Goal: Check status: Check status

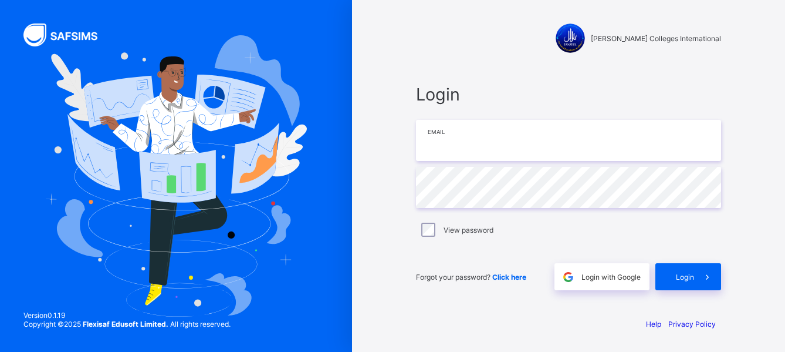
type input "**********"
drag, startPoint x: 0, startPoint y: 0, endPoint x: 592, endPoint y: 50, distance: 594.3
click at [585, 50] on div at bounding box center [570, 37] width 29 height 29
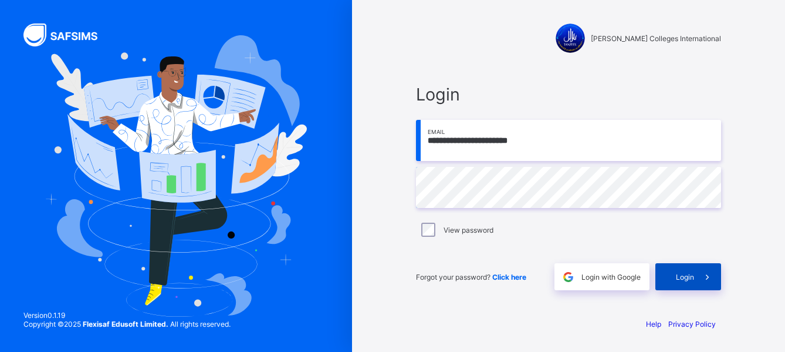
click at [678, 269] on div "Login" at bounding box center [689, 276] width 66 height 27
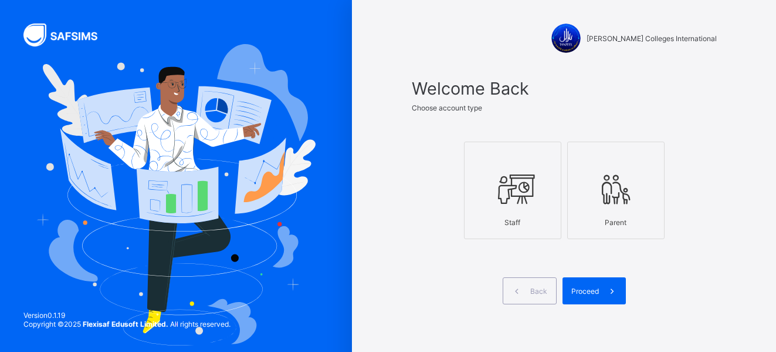
click at [521, 216] on div "Staff" at bounding box center [513, 222] width 85 height 21
click at [599, 291] on span "Proceed" at bounding box center [586, 290] width 28 height 9
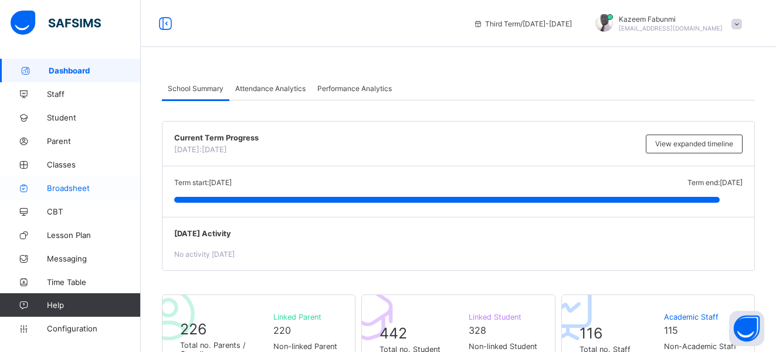
click at [70, 186] on span "Broadsheet" at bounding box center [94, 187] width 94 height 9
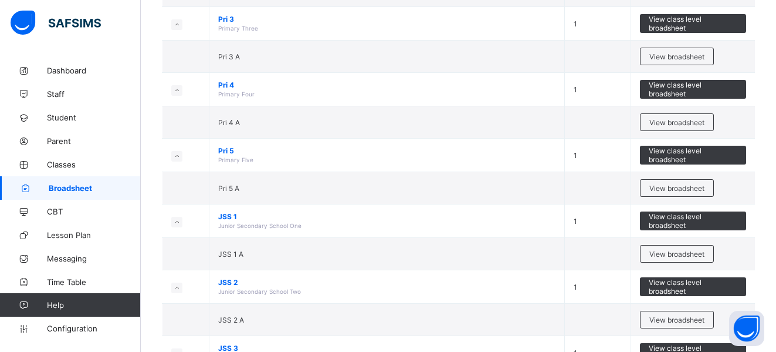
scroll to position [534, 0]
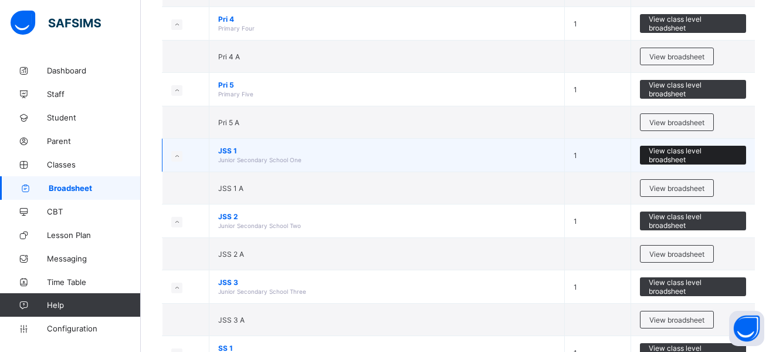
click at [681, 154] on span "View class level broadsheet" at bounding box center [693, 155] width 89 height 18
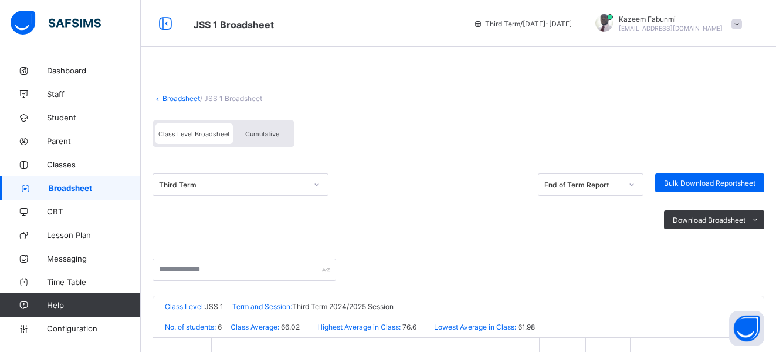
click at [182, 94] on link "Broadsheet" at bounding box center [182, 98] width 38 height 9
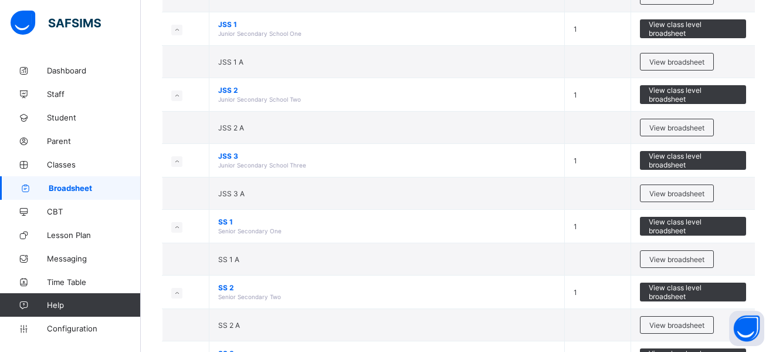
scroll to position [665, 0]
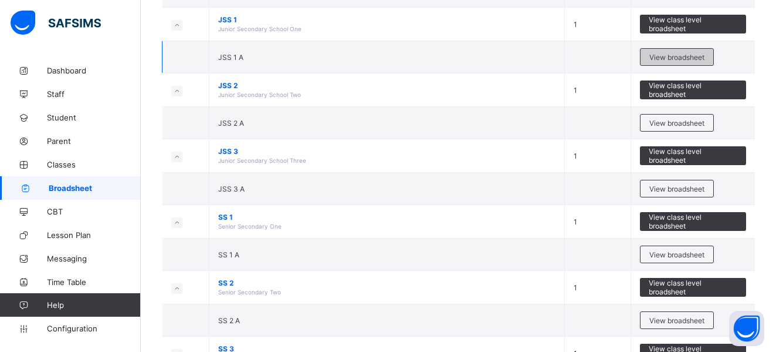
click at [696, 50] on div "View broadsheet" at bounding box center [677, 57] width 74 height 18
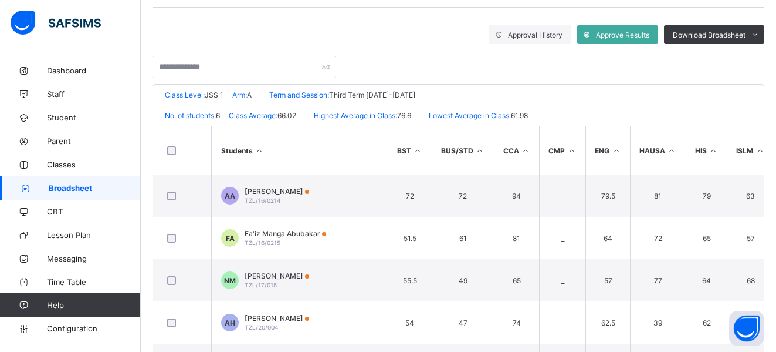
scroll to position [283, 0]
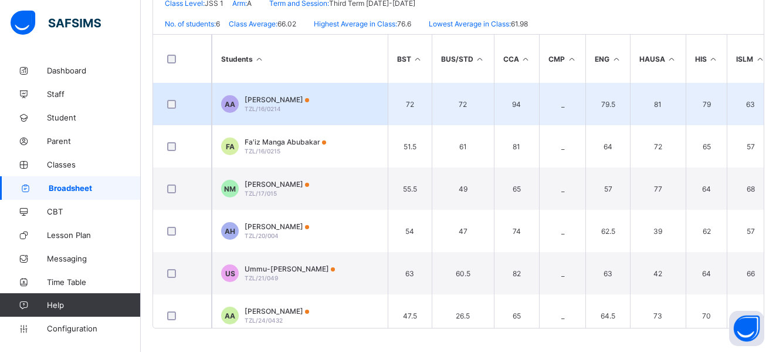
click at [281, 100] on span "[PERSON_NAME]" at bounding box center [277, 99] width 65 height 9
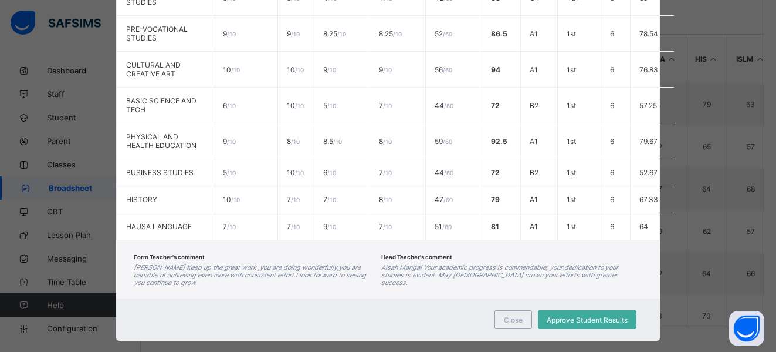
scroll to position [498, 0]
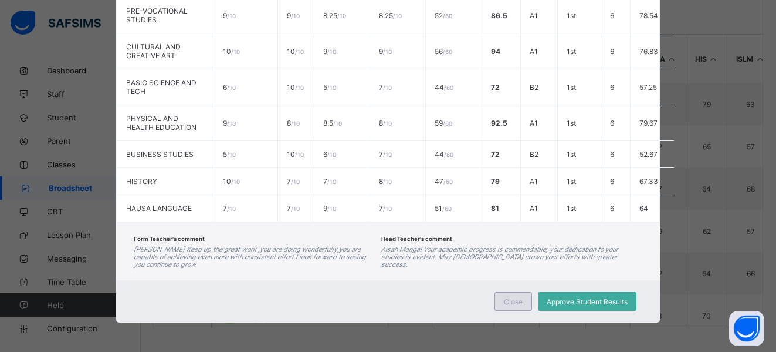
click at [509, 298] on span "Close" at bounding box center [513, 301] width 19 height 9
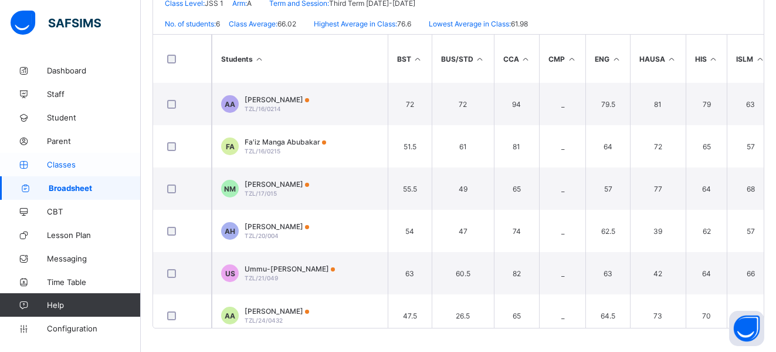
click at [59, 160] on span "Classes" at bounding box center [94, 164] width 94 height 9
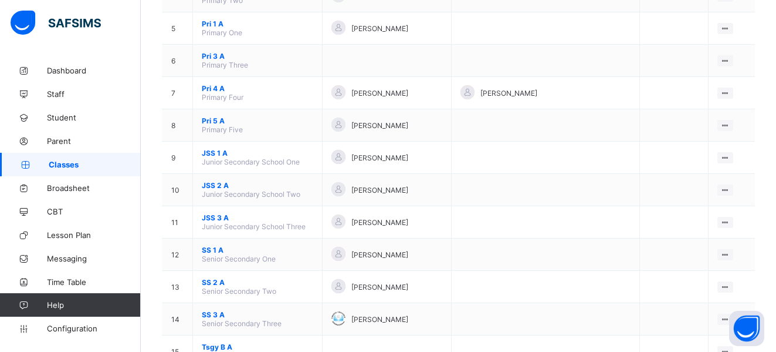
scroll to position [279, 0]
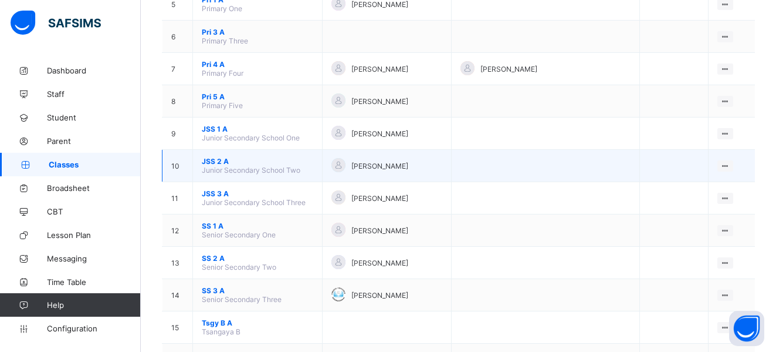
click at [214, 158] on span "JSS 2 A" at bounding box center [258, 161] width 112 height 9
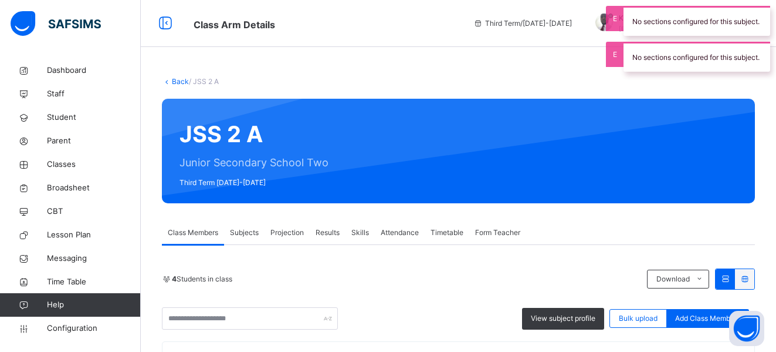
click at [330, 231] on span "Results" at bounding box center [328, 232] width 24 height 11
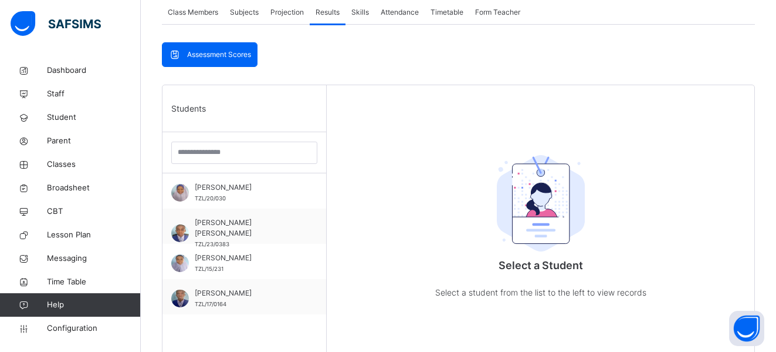
scroll to position [232, 0]
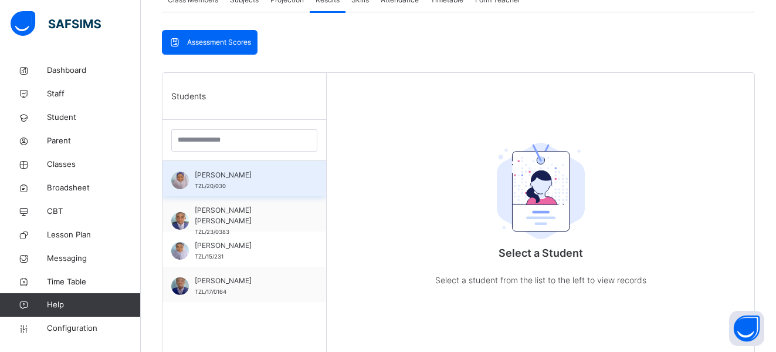
click at [208, 177] on span "[PERSON_NAME]" at bounding box center [247, 175] width 105 height 11
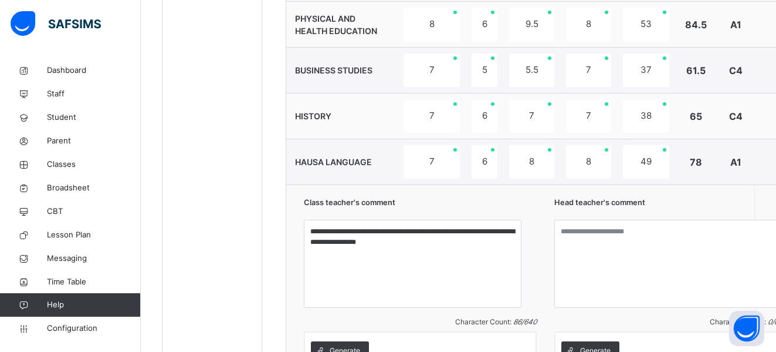
scroll to position [904, 0]
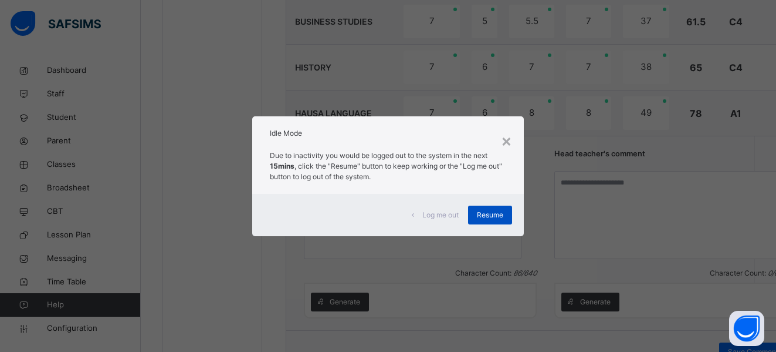
click at [489, 205] on div "Resume" at bounding box center [490, 214] width 44 height 19
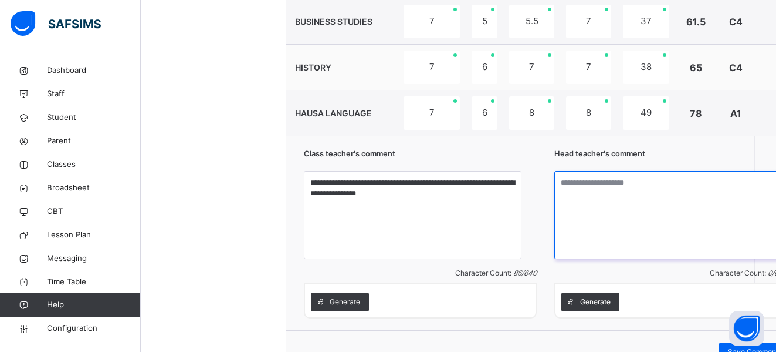
click at [578, 218] on textarea at bounding box center [671, 215] width 233 height 88
paste textarea "**********"
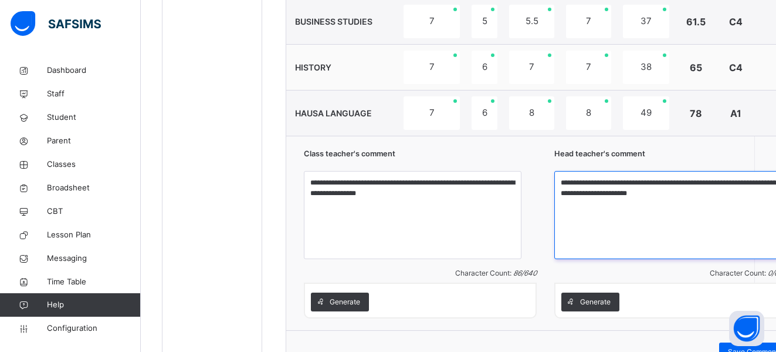
paste textarea "**********"
type textarea "**********"
